Goal: Task Accomplishment & Management: Use online tool/utility

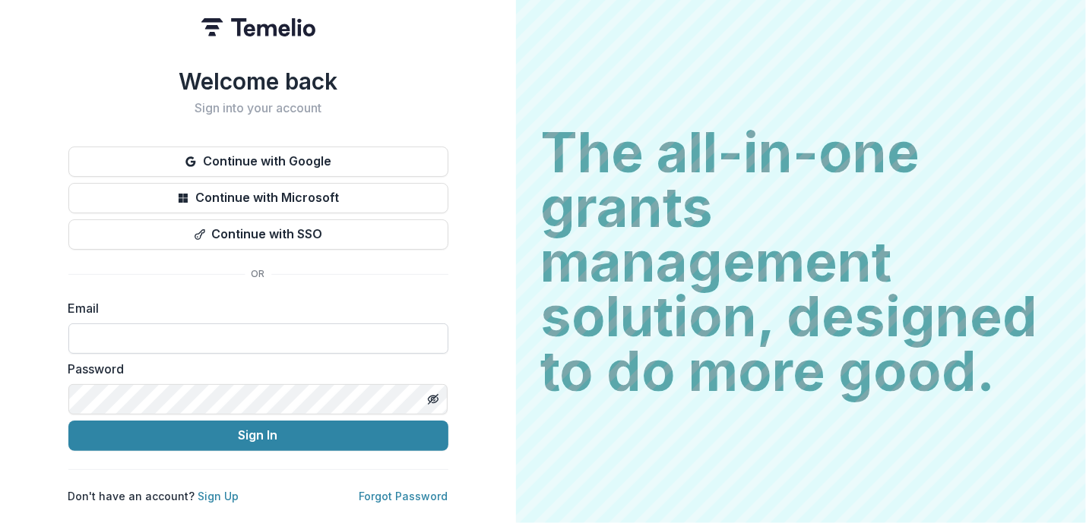
click at [240, 326] on input at bounding box center [258, 339] width 380 height 30
type input "**********"
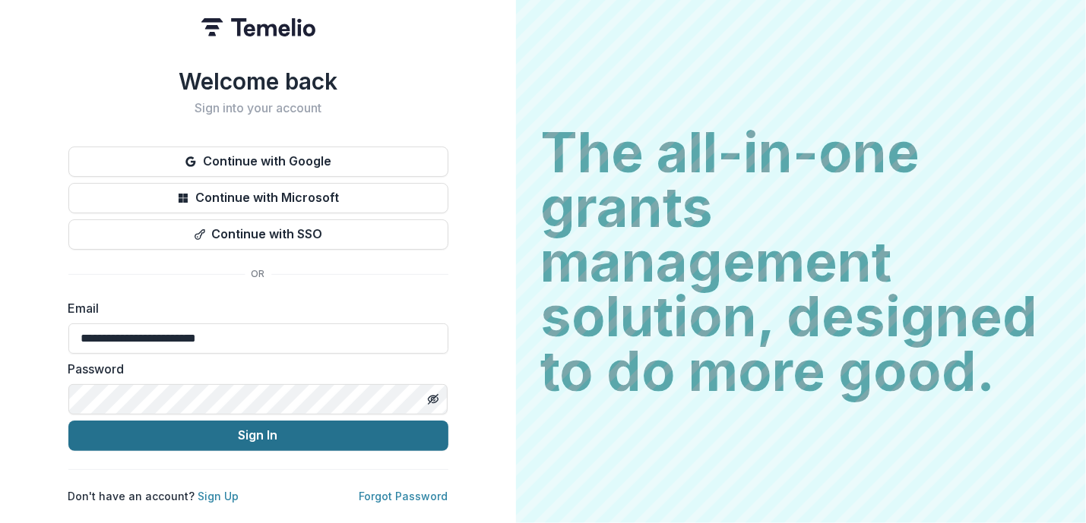
click at [302, 422] on button "Sign In" at bounding box center [258, 436] width 380 height 30
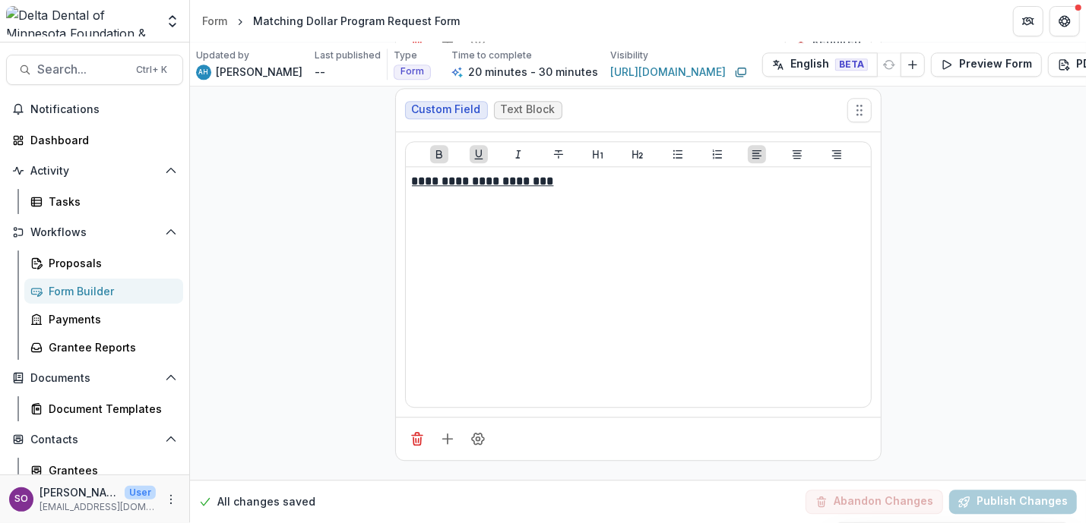
scroll to position [2088, 0]
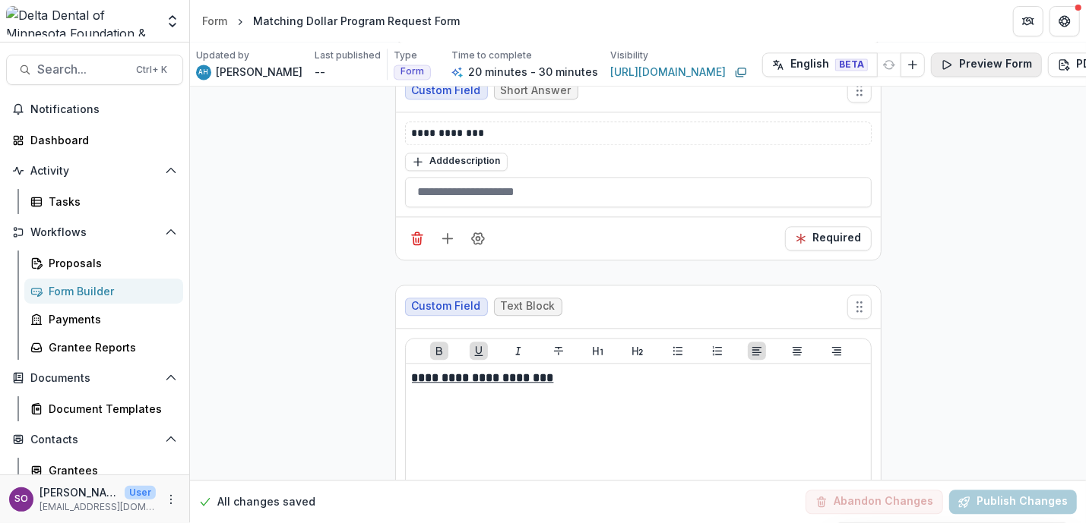
click at [962, 68] on button "Preview Form" at bounding box center [986, 64] width 111 height 24
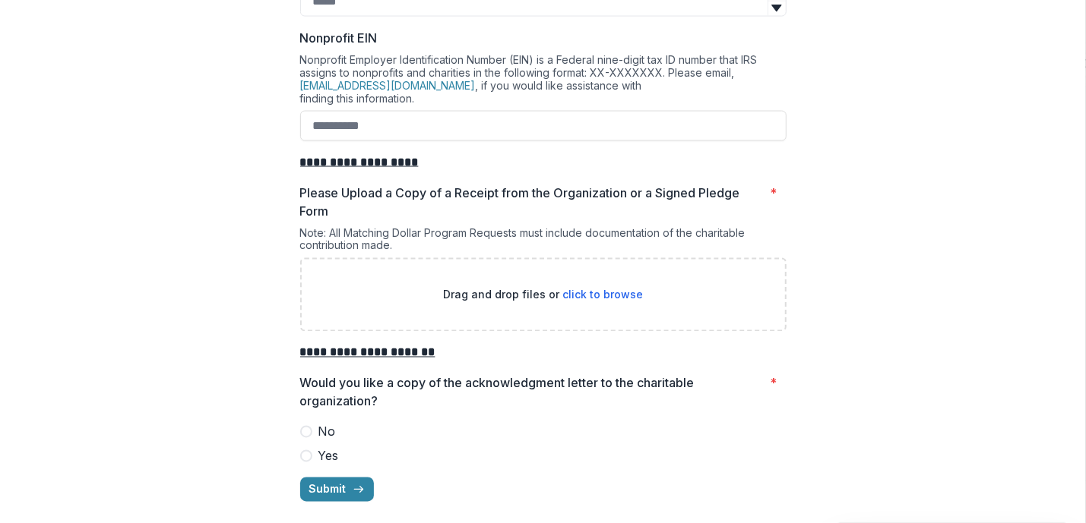
scroll to position [1484, 0]
